Goal: Register for event/course

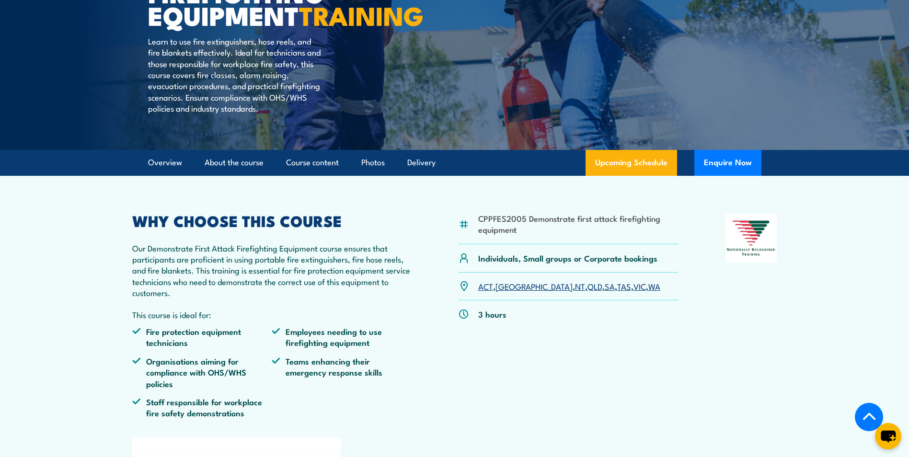
scroll to position [192, 0]
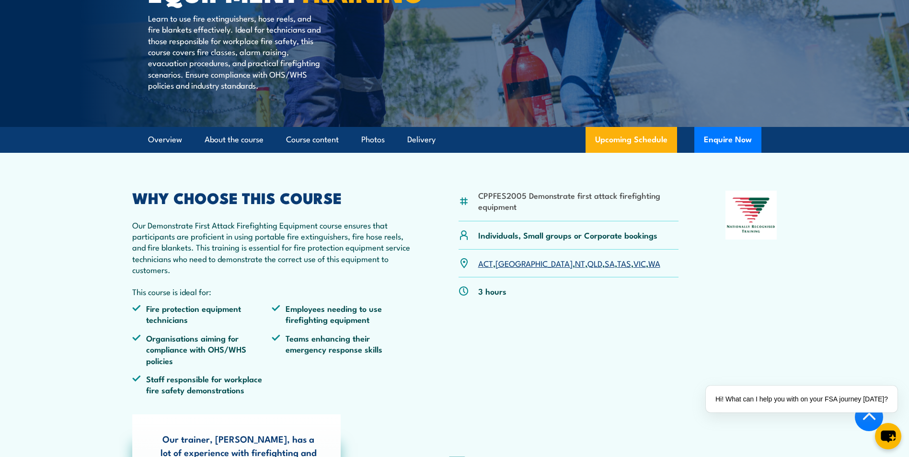
click at [575, 269] on link "NT" at bounding box center [580, 262] width 10 height 11
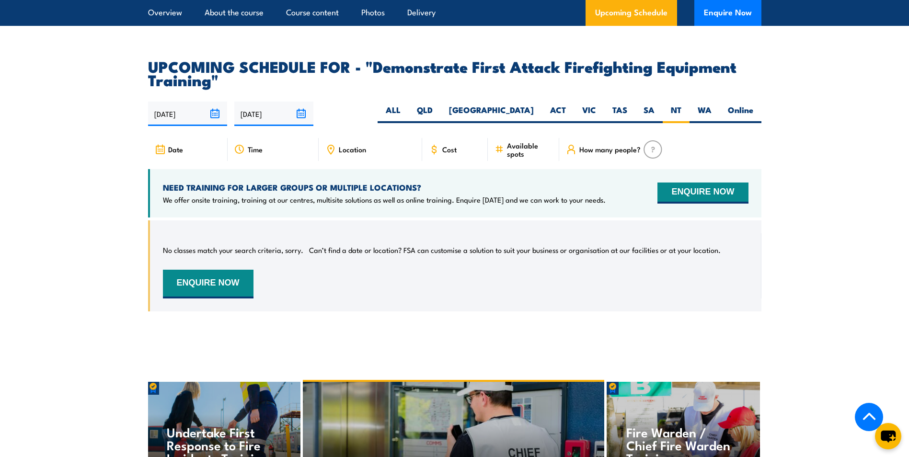
scroll to position [1593, 0]
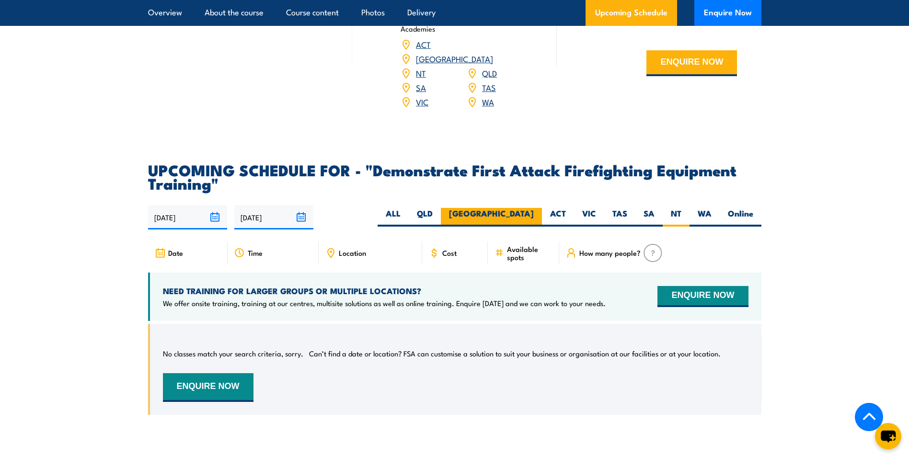
click at [527, 208] on label "[GEOGRAPHIC_DATA]" at bounding box center [491, 217] width 101 height 19
click at [534, 208] on input "[GEOGRAPHIC_DATA]" at bounding box center [537, 211] width 6 height 6
radio input "true"
click at [524, 208] on label "[GEOGRAPHIC_DATA]" at bounding box center [491, 217] width 101 height 19
click at [534, 208] on input "[GEOGRAPHIC_DATA]" at bounding box center [537, 211] width 6 height 6
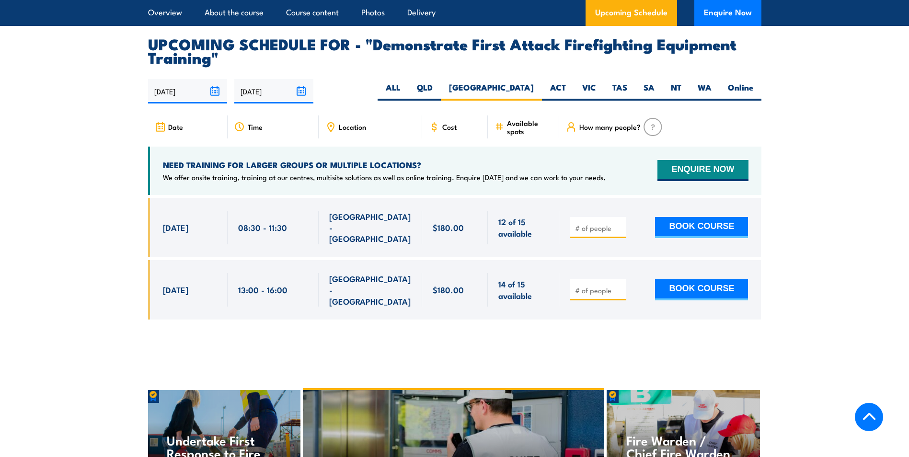
scroll to position [1737, 0]
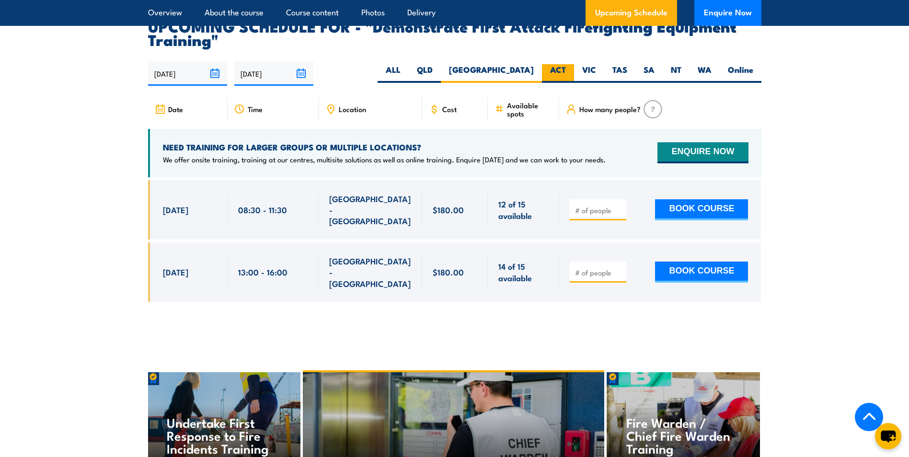
click at [557, 64] on label "ACT" at bounding box center [558, 73] width 32 height 19
click at [566, 64] on input "ACT" at bounding box center [569, 67] width 6 height 6
radio input "true"
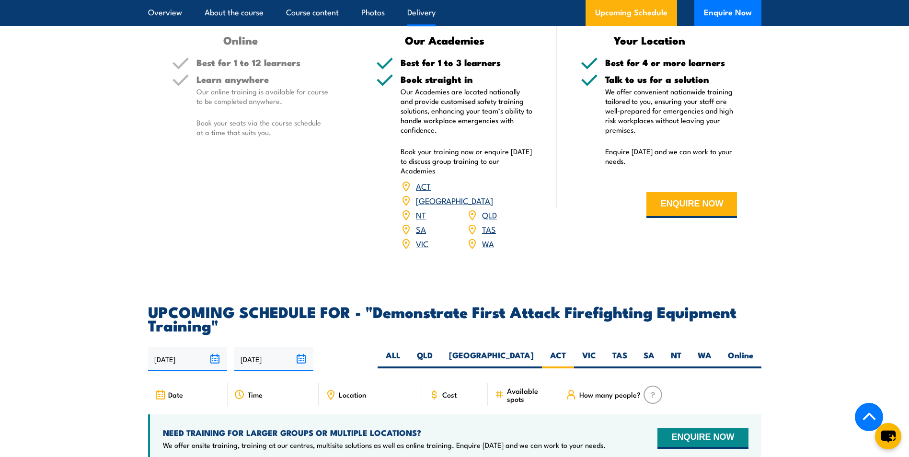
scroll to position [1402, 0]
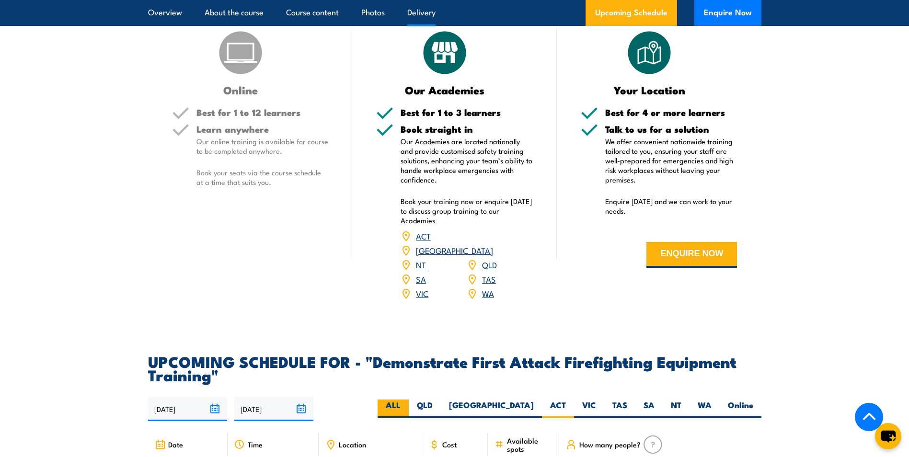
click at [409, 400] on label "ALL" at bounding box center [392, 409] width 31 height 19
click at [407, 400] on input "ALL" at bounding box center [403, 403] width 6 height 6
radio input "true"
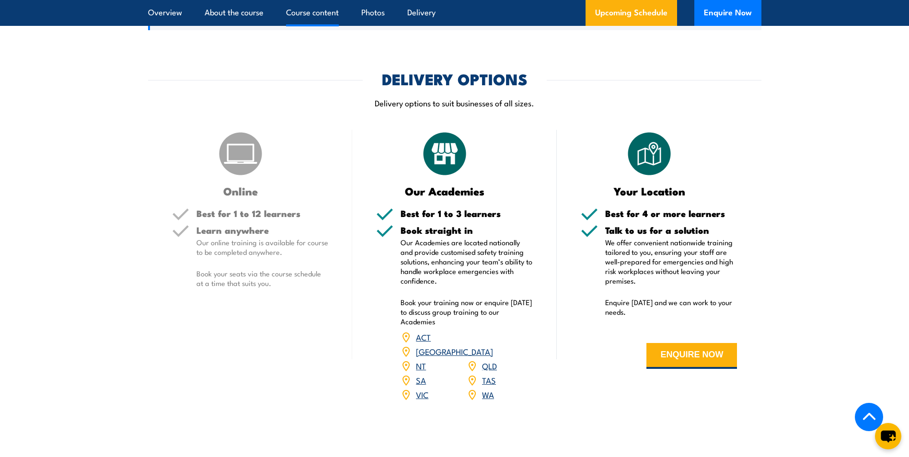
scroll to position [1162, 0]
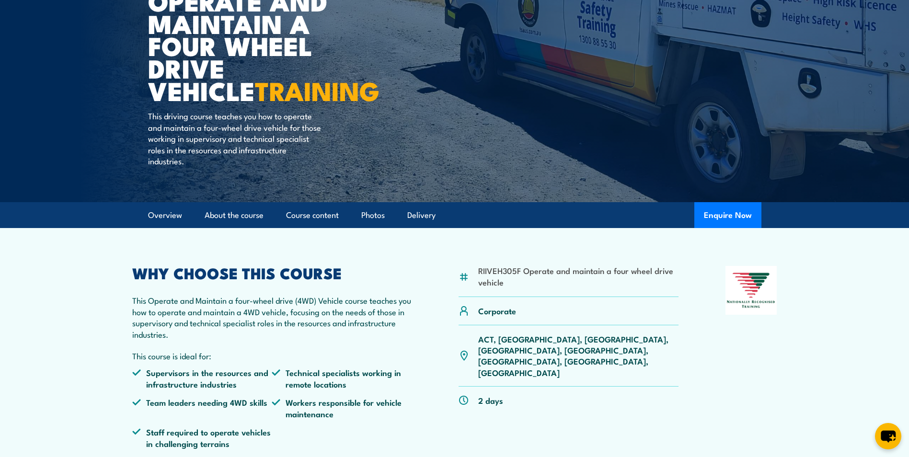
scroll to position [287, 0]
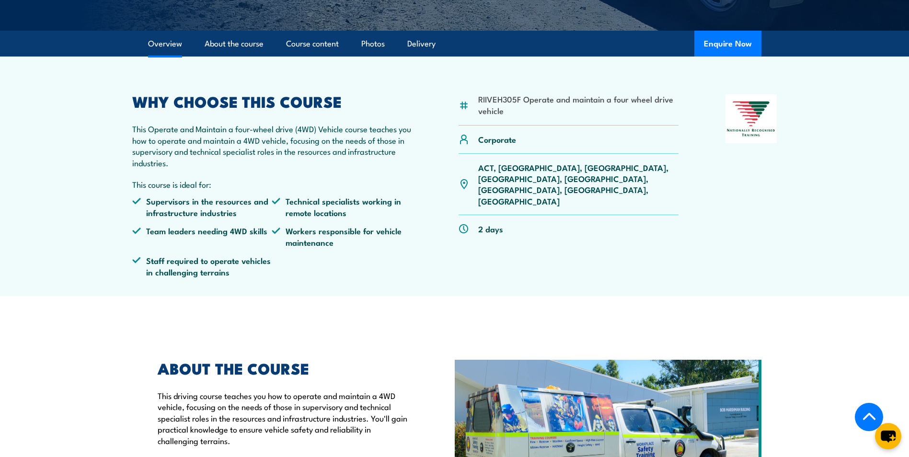
click at [539, 167] on p "ACT, [GEOGRAPHIC_DATA], [GEOGRAPHIC_DATA], [GEOGRAPHIC_DATA], [GEOGRAPHIC_DATA]…" at bounding box center [578, 184] width 201 height 45
click at [545, 166] on p "ACT, [GEOGRAPHIC_DATA], [GEOGRAPHIC_DATA], [GEOGRAPHIC_DATA], [GEOGRAPHIC_DATA]…" at bounding box center [578, 184] width 201 height 45
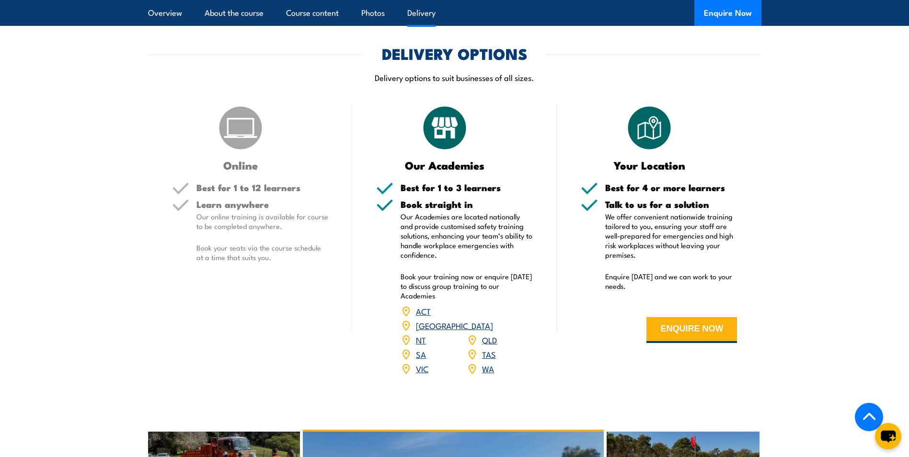
scroll to position [1150, 0]
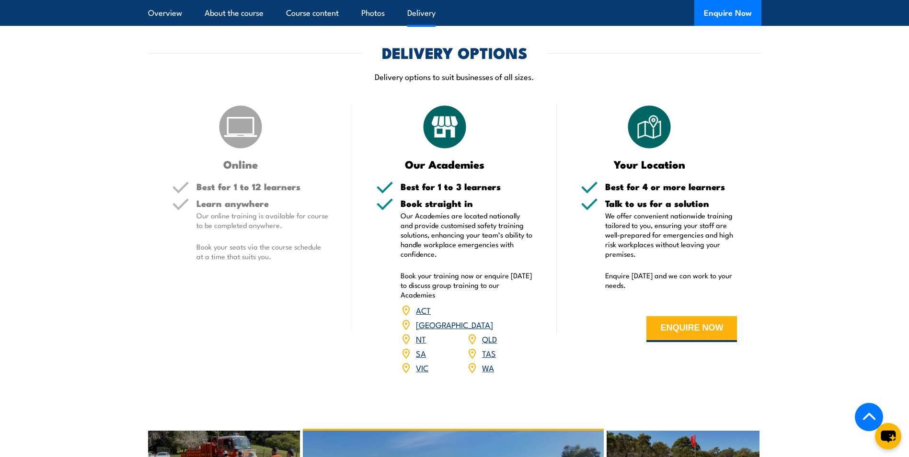
click at [491, 333] on link "QLD" at bounding box center [489, 338] width 15 height 11
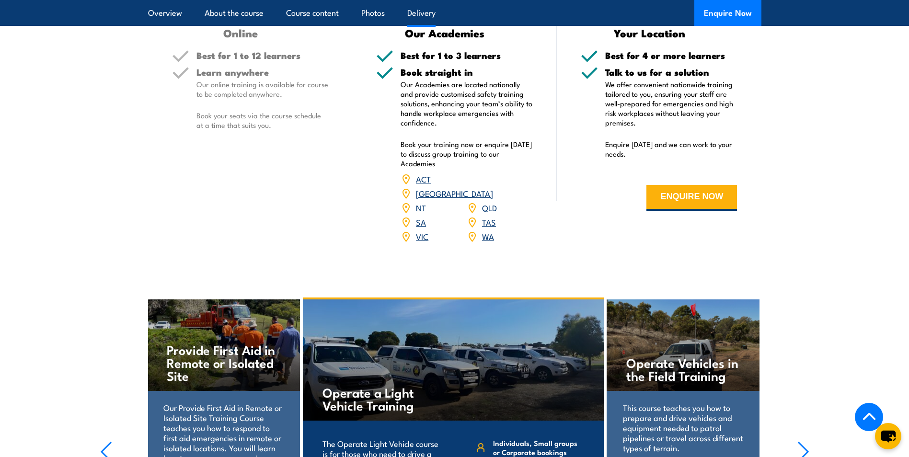
scroll to position [1293, 0]
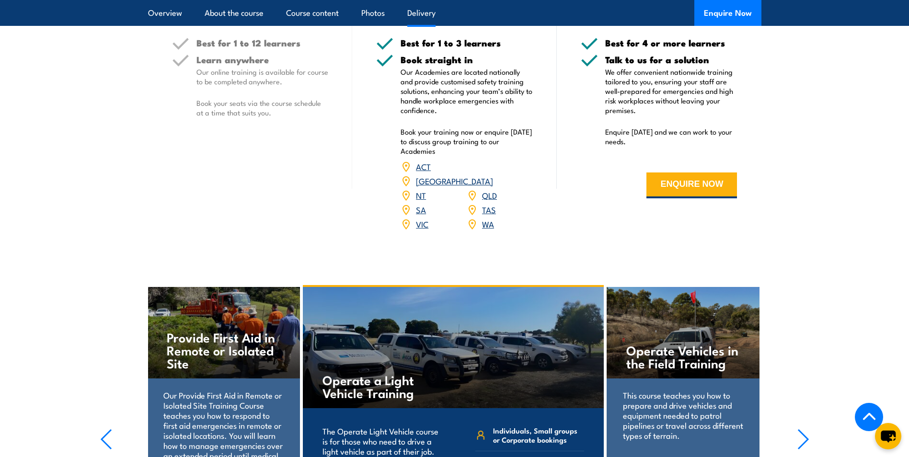
click at [493, 189] on link "QLD" at bounding box center [489, 194] width 15 height 11
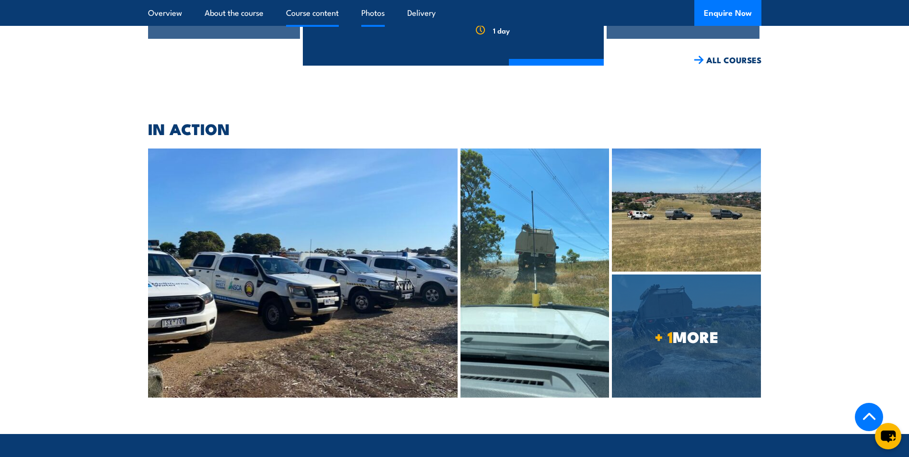
scroll to position [1622, 0]
